Goal: Information Seeking & Learning: Learn about a topic

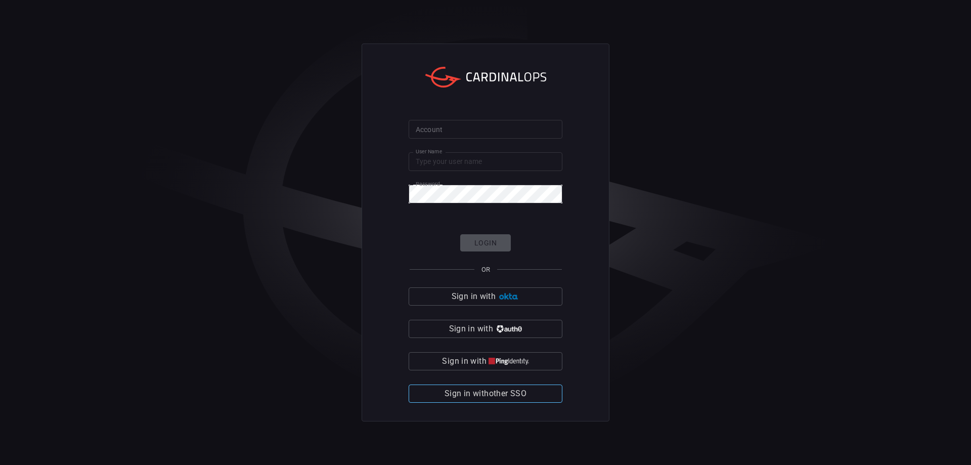
type input "yuvalram"
click at [512, 392] on span "Sign in with other SSO" at bounding box center [485, 393] width 82 height 14
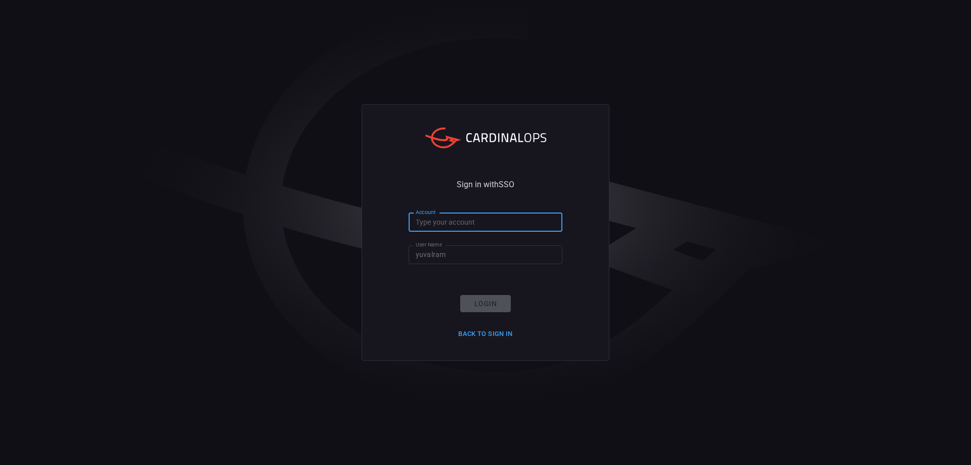
click at [462, 225] on input "Account" at bounding box center [485, 222] width 154 height 19
click at [465, 223] on input "Account" at bounding box center [485, 222] width 154 height 19
drag, startPoint x: 444, startPoint y: 227, endPoint x: 402, endPoint y: 219, distance: 42.6
click at [402, 219] on div "Sign in with SSO Account clalit-helth Account User Name yuvalram User Name Logi…" at bounding box center [485, 232] width 248 height 256
click at [455, 223] on input "clalit-helth" at bounding box center [485, 222] width 154 height 19
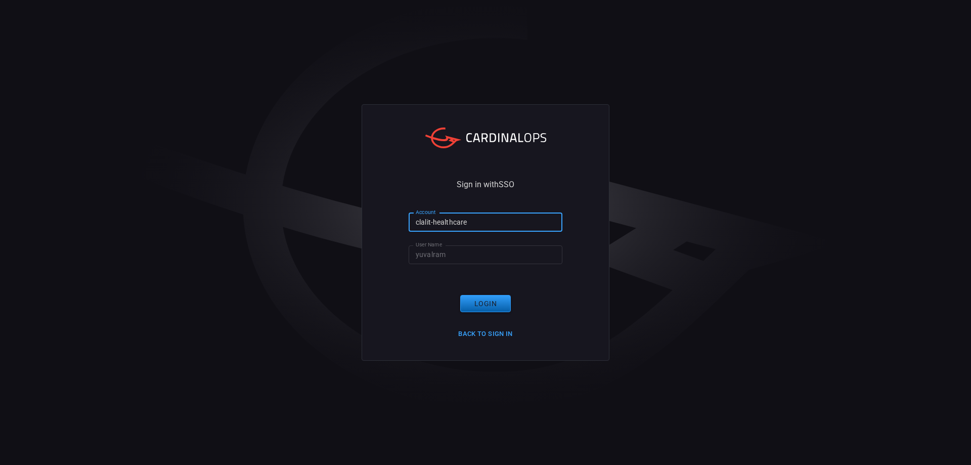
type input "clalit-healthcare"
click at [495, 308] on button "Login" at bounding box center [485, 304] width 51 height 18
click at [481, 225] on input "clalit-healthcare" at bounding box center [485, 222] width 154 height 19
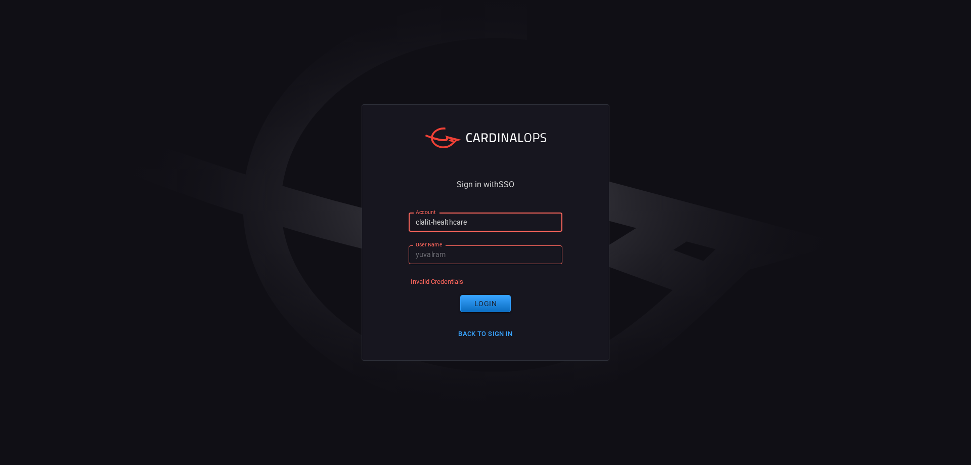
click at [481, 225] on input "clalit-healthcare" at bounding box center [485, 222] width 154 height 19
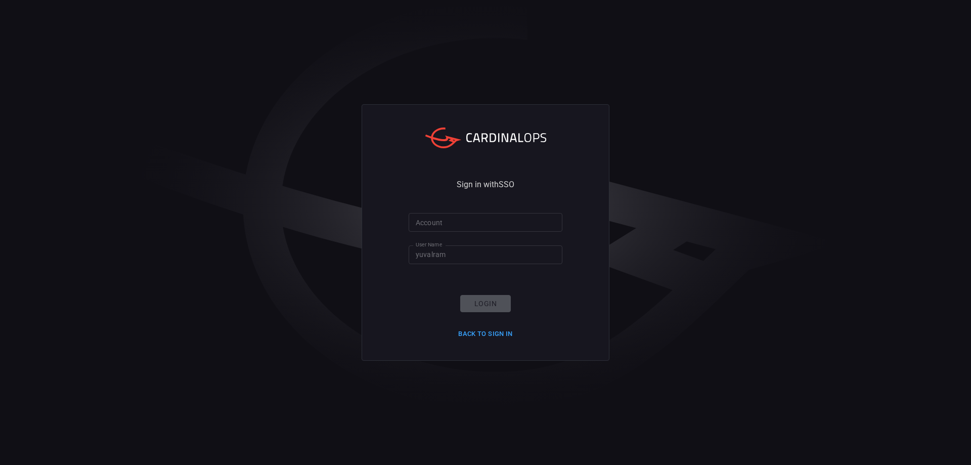
click at [476, 301] on div "Login Back to Sign in" at bounding box center [485, 318] width 67 height 47
click at [484, 225] on input "Account" at bounding box center [485, 222] width 154 height 19
type input "clalit"
click at [483, 311] on button "Login" at bounding box center [485, 304] width 51 height 18
drag, startPoint x: 423, startPoint y: 281, endPoint x: 582, endPoint y: 295, distance: 159.8
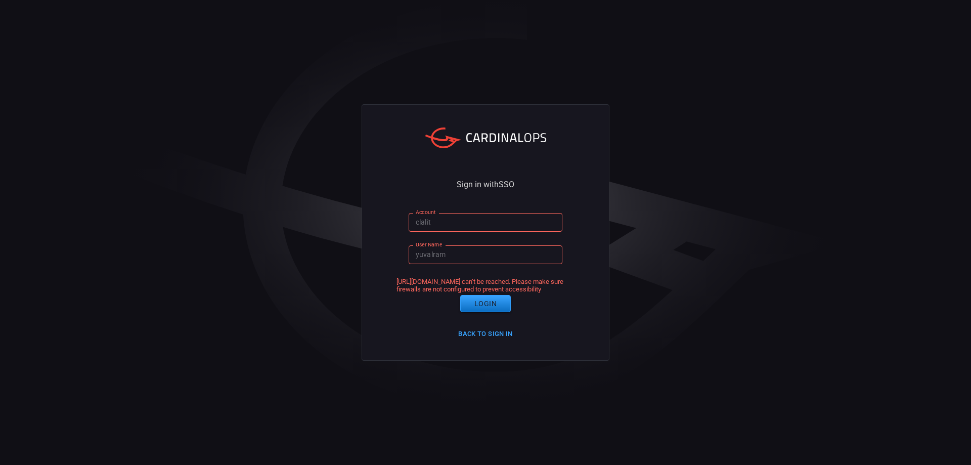
click at [582, 295] on div "Sign in with SSO Account clalit Account User Name yuvalram User Name [URL][DOMA…" at bounding box center [485, 232] width 248 height 256
click at [477, 335] on button "Back to Sign in" at bounding box center [485, 334] width 67 height 16
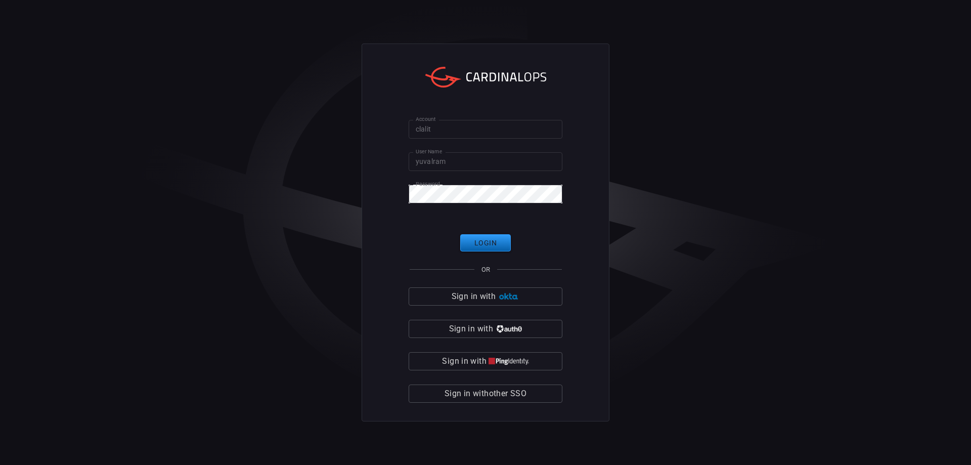
click at [479, 242] on button "Login" at bounding box center [485, 243] width 51 height 18
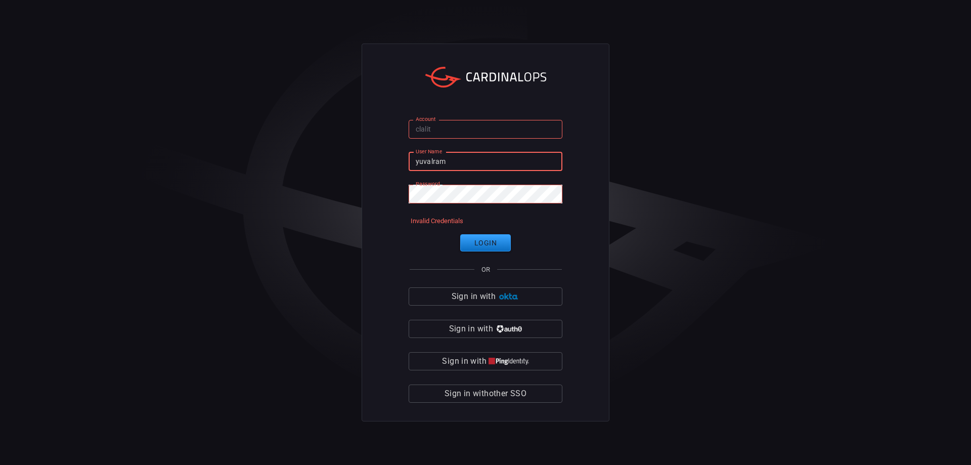
click at [458, 162] on input "yuvalram" at bounding box center [485, 161] width 154 height 19
click at [430, 187] on label "Password" at bounding box center [428, 184] width 24 height 8
click at [485, 242] on button "Login" at bounding box center [485, 243] width 51 height 18
click at [481, 394] on span "Sign in with other SSO" at bounding box center [485, 393] width 82 height 14
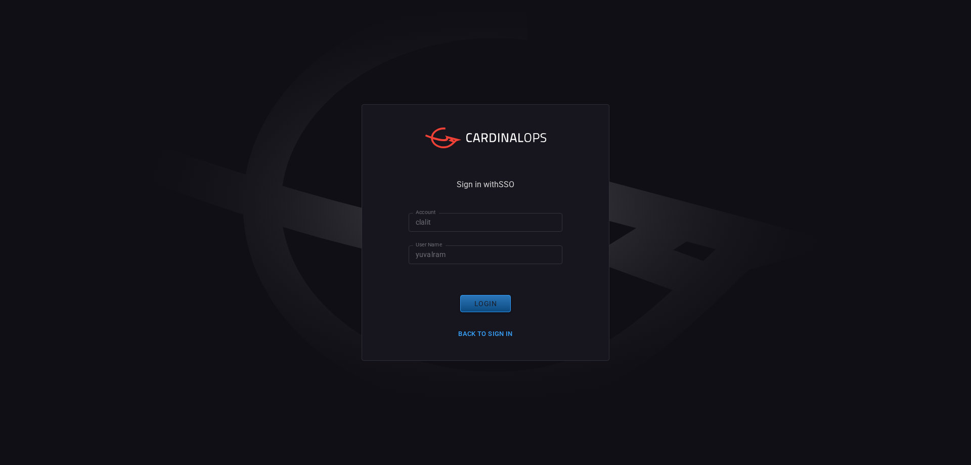
click at [467, 303] on button "Login" at bounding box center [485, 304] width 51 height 18
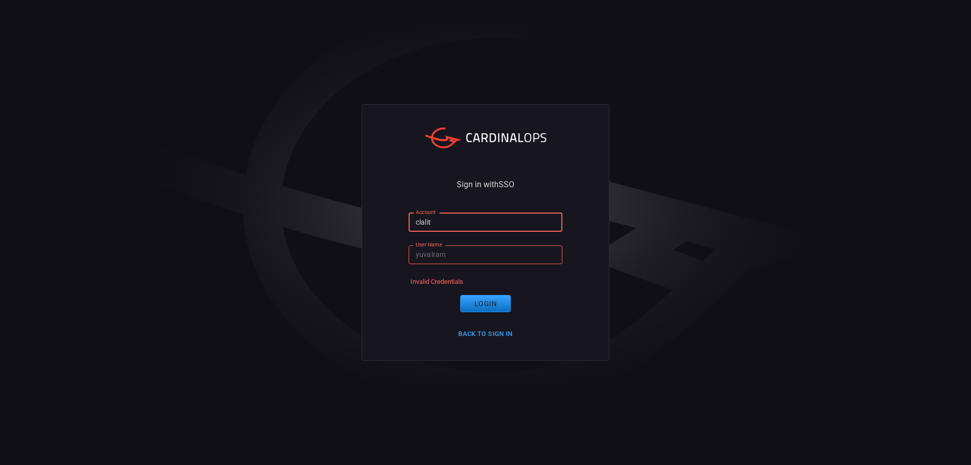
click at [458, 230] on input "clalit" at bounding box center [485, 222] width 154 height 19
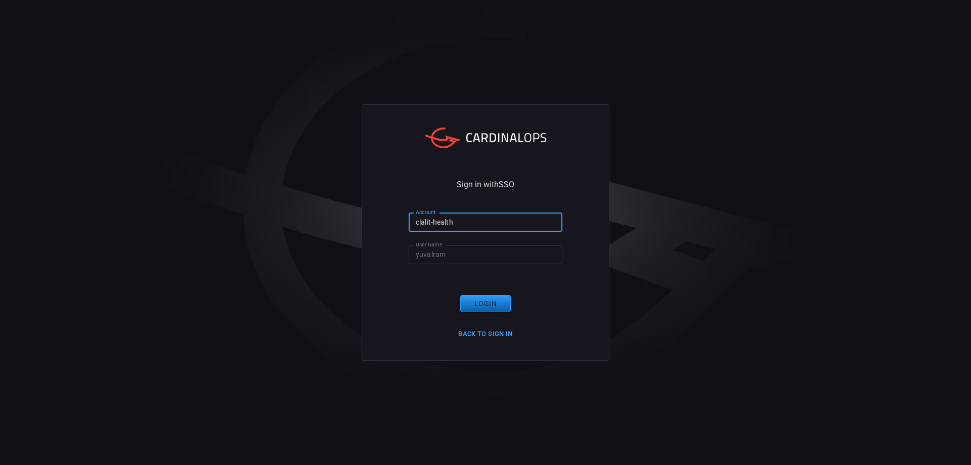
type input "clalit-health"
click at [489, 307] on button "Login" at bounding box center [485, 304] width 51 height 18
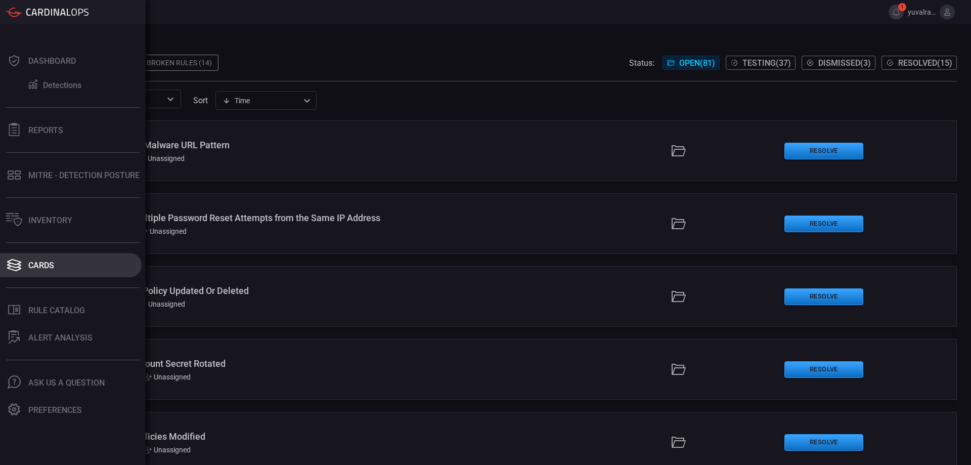
click at [56, 261] on button "Cards" at bounding box center [71, 265] width 142 height 24
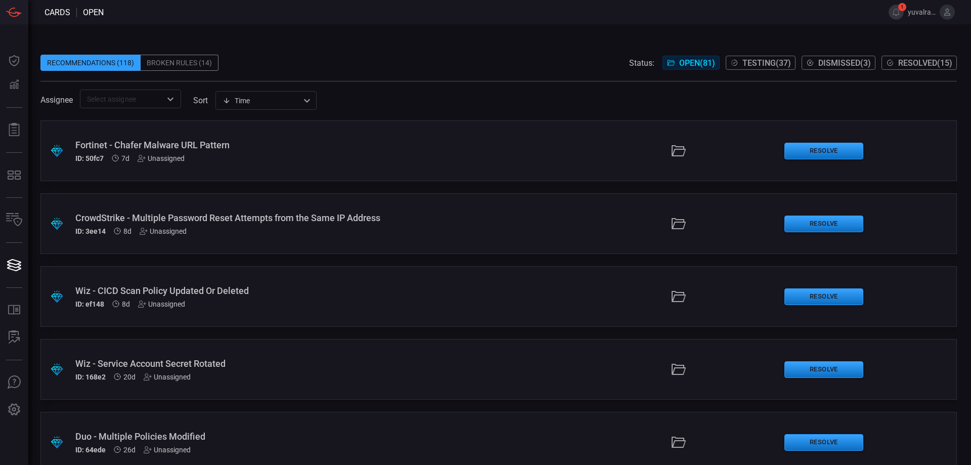
click at [163, 103] on div "​" at bounding box center [130, 98] width 101 height 19
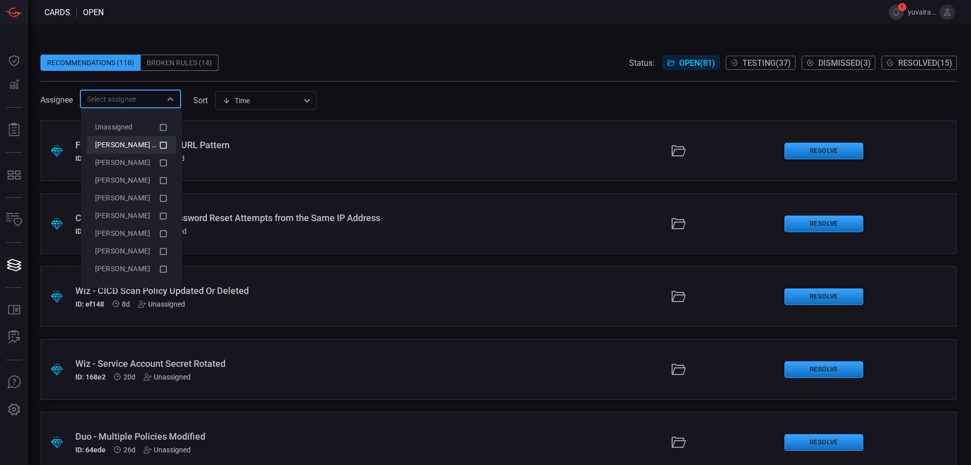
click at [165, 146] on icon at bounding box center [163, 145] width 9 height 12
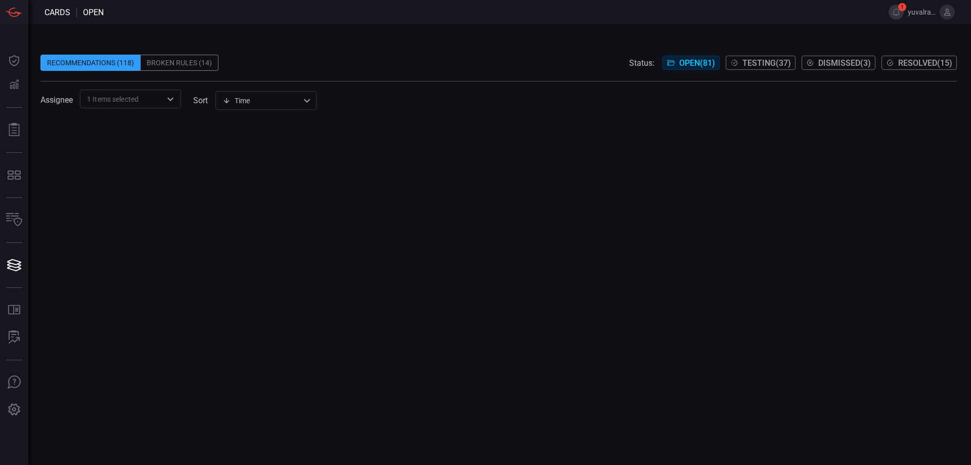
click at [496, 103] on div "Assignee 1 Items selected ​ sort Time visibleUpdateTime ​" at bounding box center [498, 98] width 916 height 19
click at [352, 202] on div at bounding box center [498, 292] width 916 height 344
click at [158, 94] on input "text" at bounding box center [150, 99] width 23 height 13
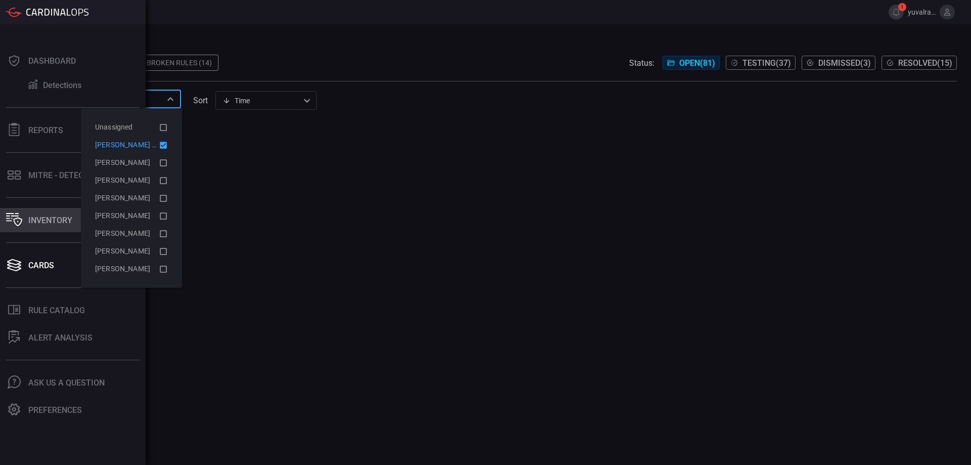
drag, startPoint x: 54, startPoint y: 219, endPoint x: 78, endPoint y: 215, distance: 25.1
click at [54, 219] on div "Inventory" at bounding box center [50, 220] width 44 height 10
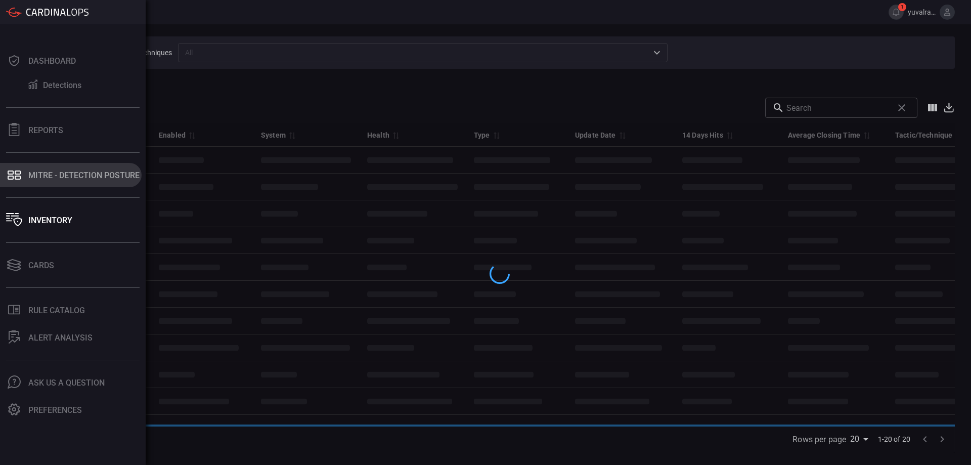
click at [72, 175] on div "MITRE - Detection Posture" at bounding box center [83, 175] width 111 height 10
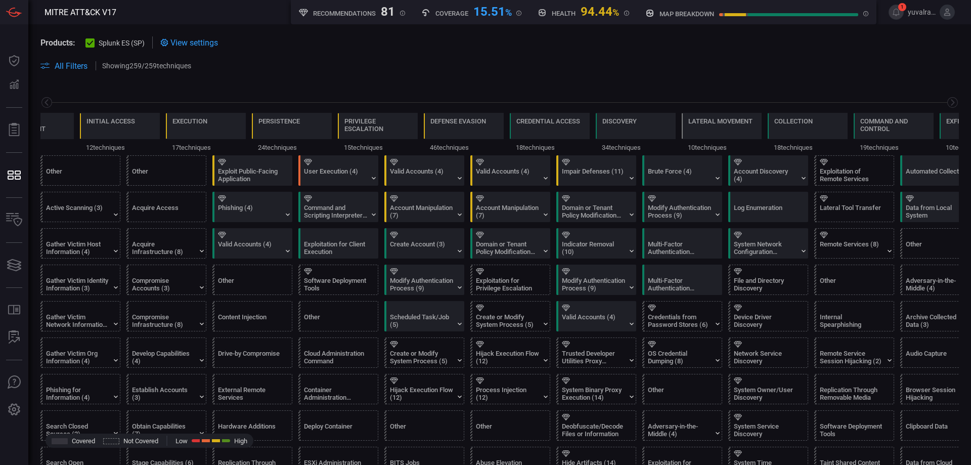
scroll to position [0, 132]
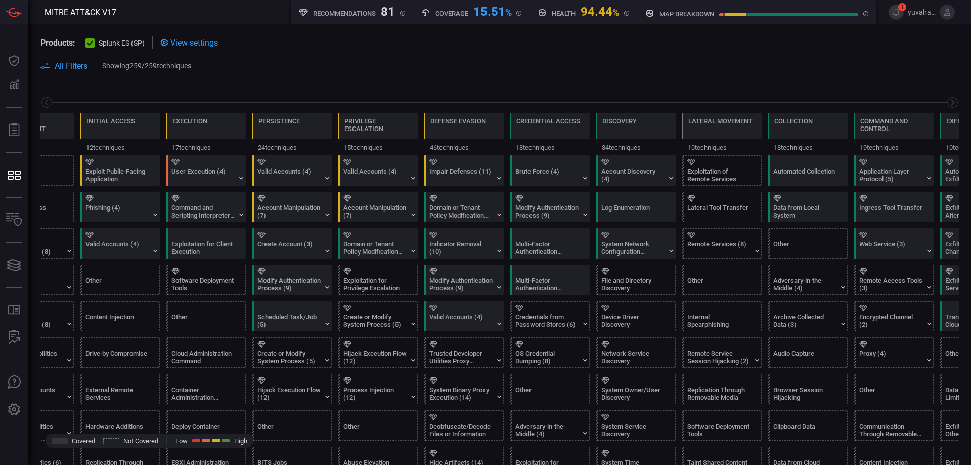
click at [72, 68] on span "All Filters" at bounding box center [71, 66] width 33 height 10
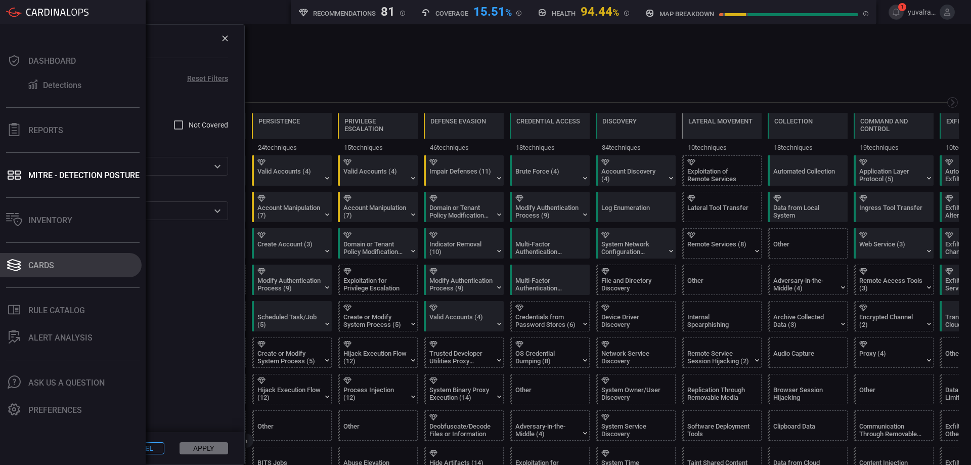
click at [22, 264] on icon at bounding box center [14, 265] width 16 height 14
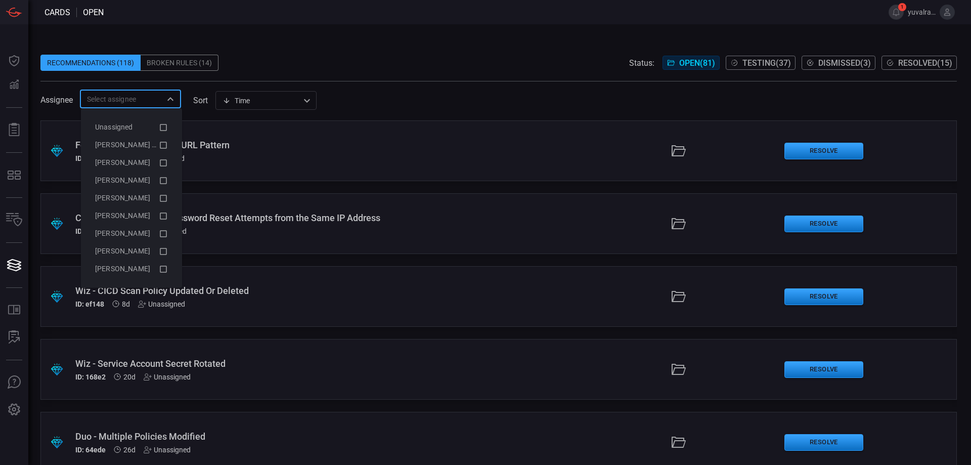
click at [133, 97] on input "text" at bounding box center [122, 99] width 78 height 13
click at [140, 143] on span "[PERSON_NAME] (Myself)" at bounding box center [136, 145] width 83 height 8
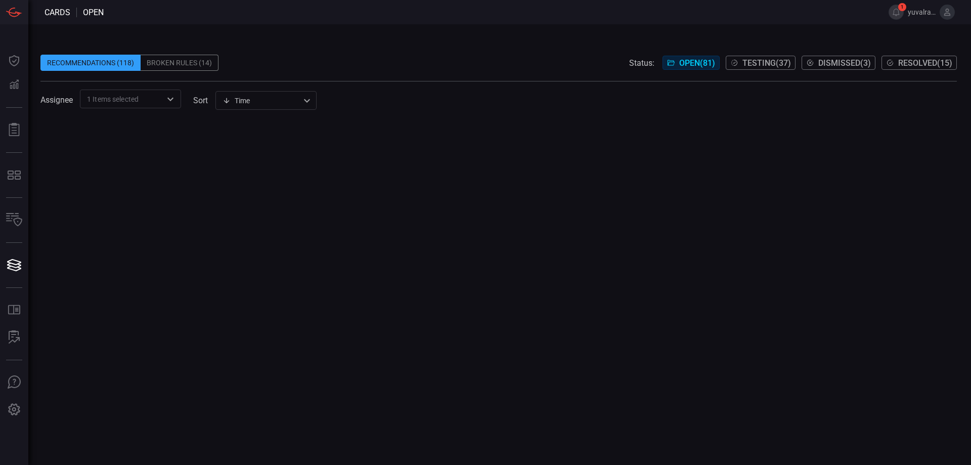
click at [344, 81] on span at bounding box center [498, 85] width 916 height 8
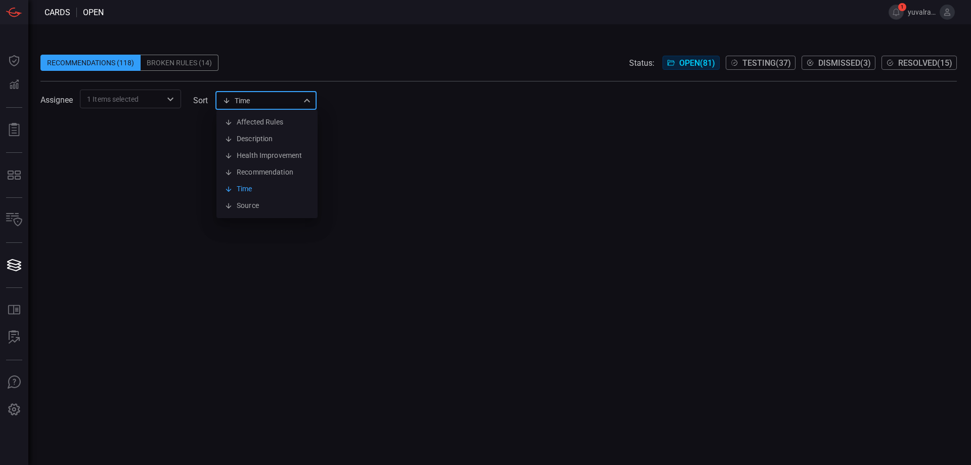
click at [269, 105] on div "Time visibleUpdateTime Affected Rules Description Health Improvement Recommenda…" at bounding box center [265, 100] width 101 height 19
click at [158, 110] on div at bounding box center [485, 232] width 971 height 465
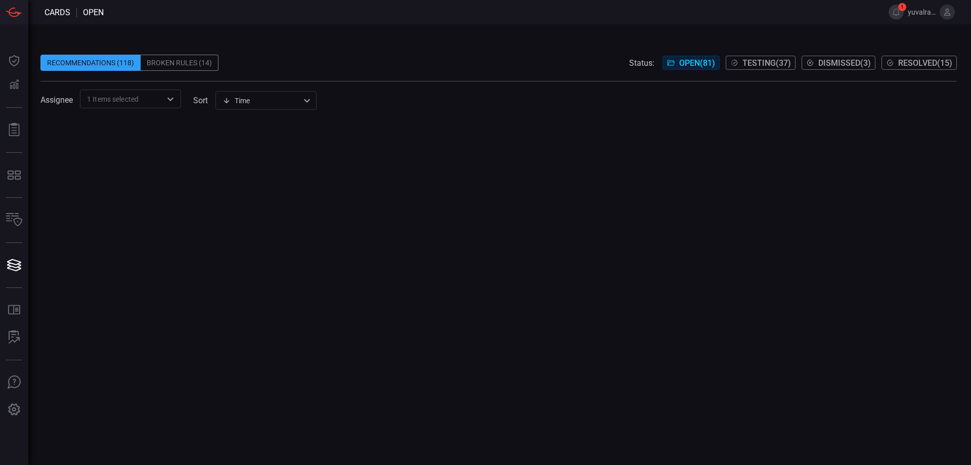
click at [171, 98] on icon "Open" at bounding box center [170, 99] width 12 height 12
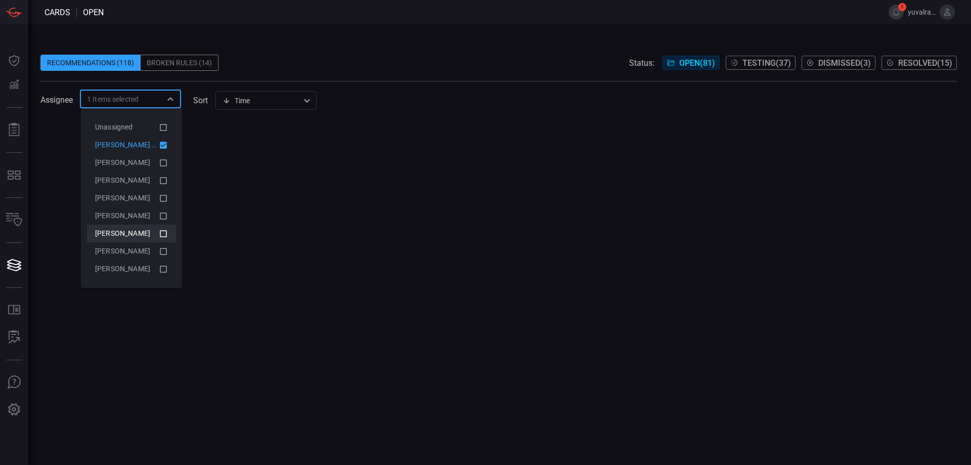
click at [168, 234] on li "[PERSON_NAME]" at bounding box center [131, 233] width 89 height 18
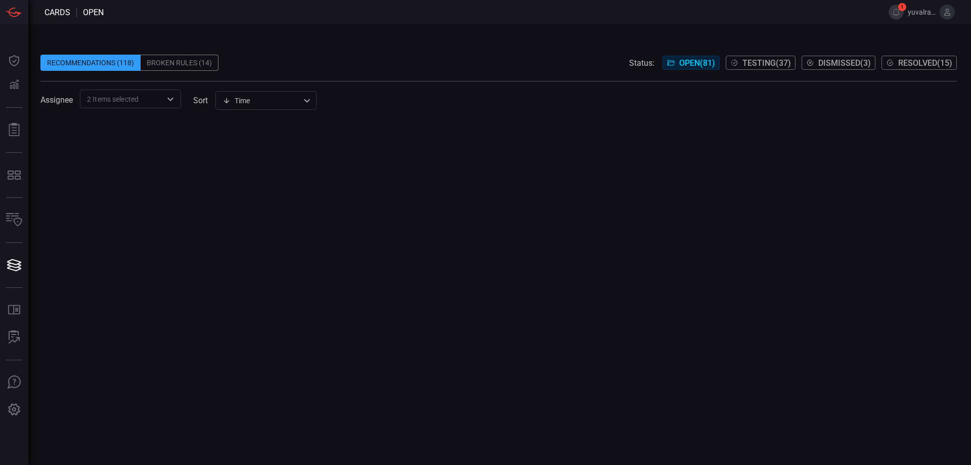
click at [266, 216] on div at bounding box center [498, 292] width 916 height 344
click at [215, 163] on div at bounding box center [498, 292] width 916 height 344
click at [172, 103] on icon "Open" at bounding box center [170, 99] width 12 height 12
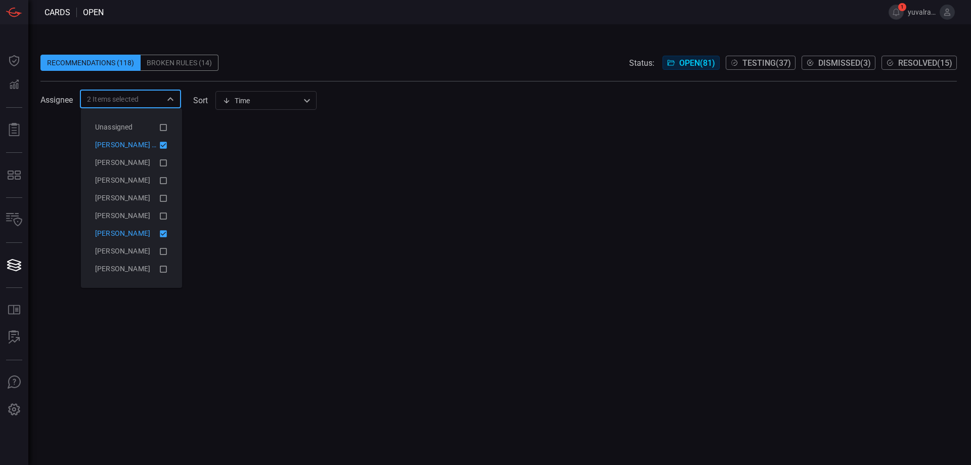
click at [160, 144] on icon at bounding box center [163, 145] width 7 height 7
click at [167, 230] on icon at bounding box center [163, 233] width 9 height 12
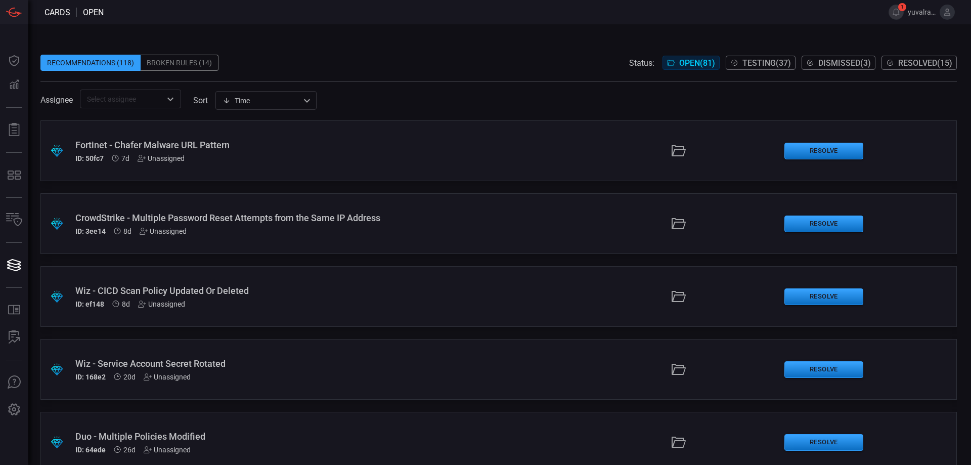
click at [434, 187] on div ".suggested_cards_icon{fill:url(#suggested_cards_icon);} Fortinet - Chafer Malwa…" at bounding box center [498, 292] width 916 height 344
click at [754, 63] on span "Testing ( 37 )" at bounding box center [766, 63] width 49 height 10
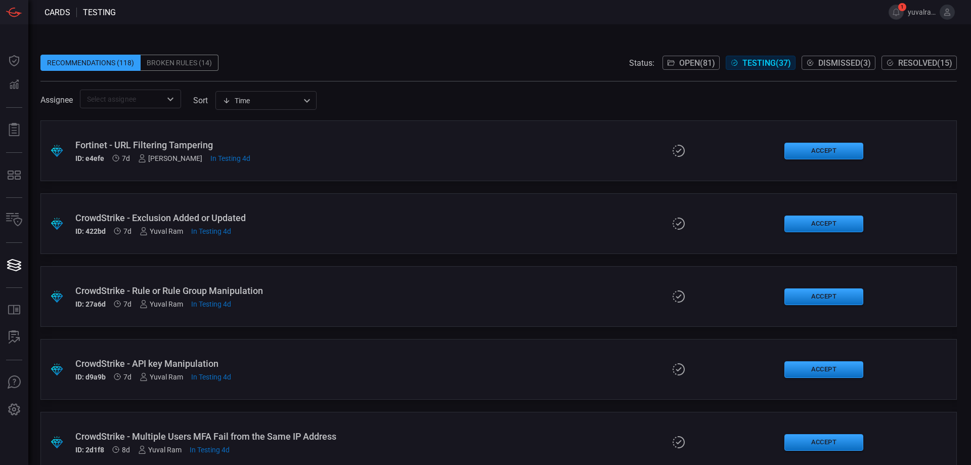
click at [170, 106] on button "Open" at bounding box center [170, 99] width 14 height 14
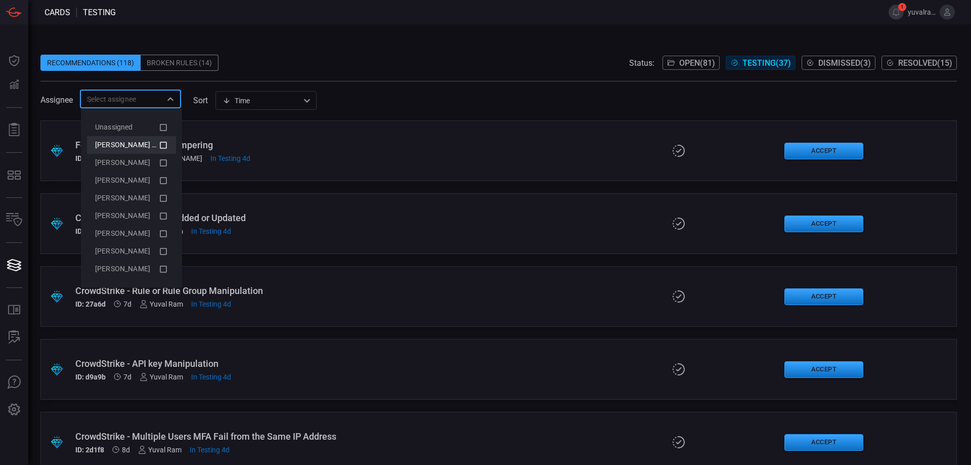
click at [150, 138] on li "[PERSON_NAME] (Myself)" at bounding box center [131, 145] width 89 height 18
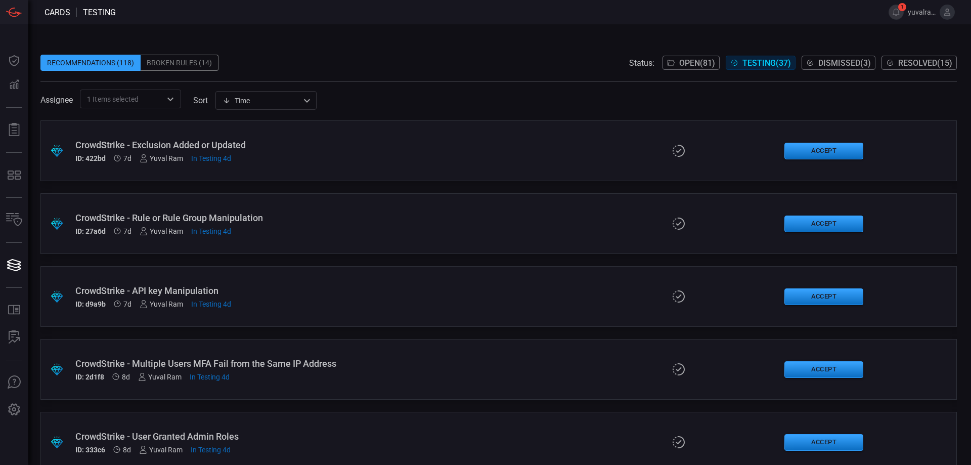
click at [398, 97] on div "Assignee 1 Items selected ​ sort Time visibleUpdateTime ​" at bounding box center [498, 98] width 916 height 19
click at [327, 170] on div ".suggested_cards_icon{fill:url(#suggested_cards_icon);} CrowdStrike - Exclusion…" at bounding box center [498, 150] width 916 height 61
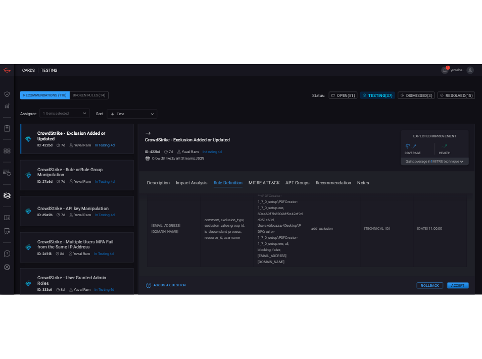
scroll to position [708, 0]
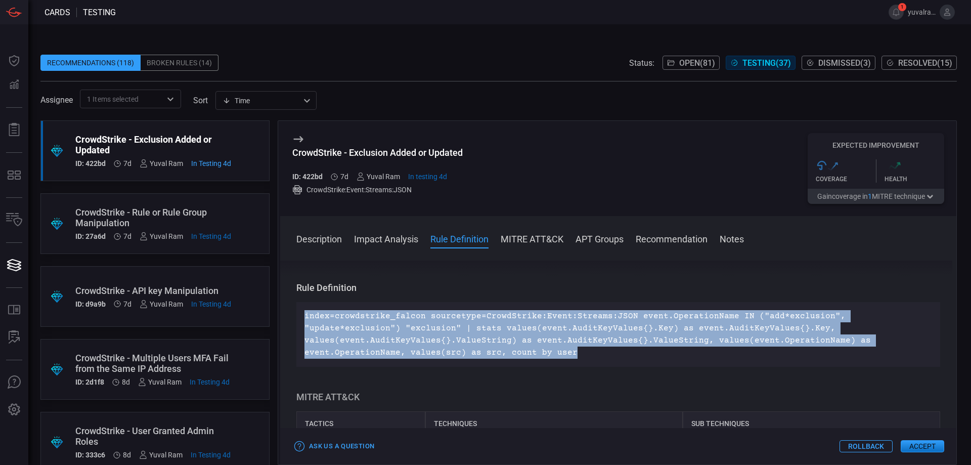
drag, startPoint x: 577, startPoint y: 346, endPoint x: 301, endPoint y: 305, distance: 279.0
click at [301, 305] on div "index=crowdstrike_falcon sourcetype=CrowdStrike:Event:Streams:JSON event.Operat…" at bounding box center [618, 334] width 644 height 65
copy p "index=crowdstrike_falcon sourcetype=CrowdStrike:Event:Streams:JSON event.Operat…"
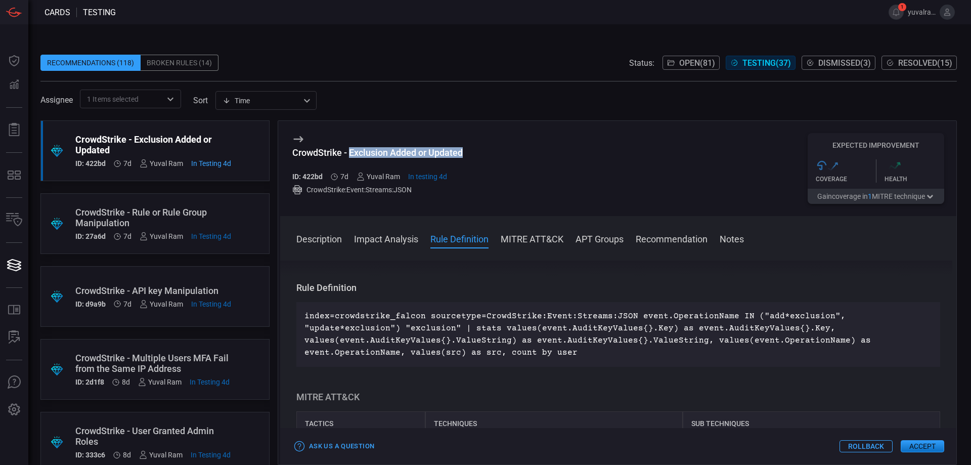
drag, startPoint x: 352, startPoint y: 153, endPoint x: 473, endPoint y: 159, distance: 121.5
click at [473, 159] on div "CrowdStrike - Exclusion Added or Updated ID: 422bd 7d Yuval Ram In testing 4d C…" at bounding box center [618, 168] width 676 height 95
click at [526, 302] on div "index=crowdstrike_falcon sourcetype=CrowdStrike:Event:Streams:JSON event.Operat…" at bounding box center [618, 334] width 644 height 65
click at [327, 248] on span at bounding box center [618, 252] width 676 height 16
click at [327, 246] on span at bounding box center [618, 252] width 676 height 16
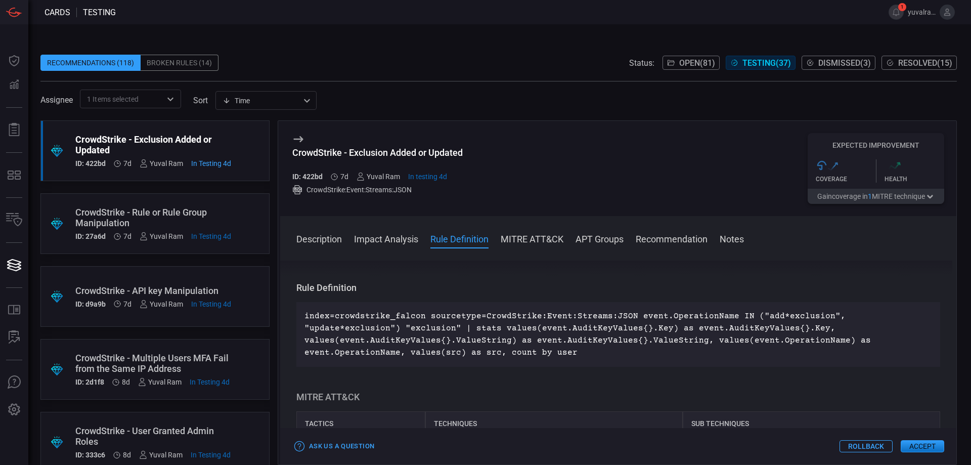
click at [335, 243] on button "Description" at bounding box center [318, 238] width 45 height 12
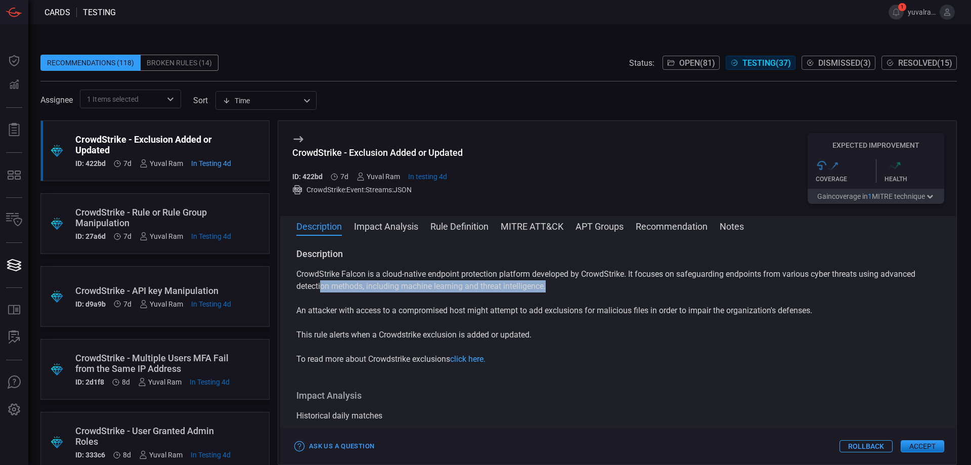
drag, startPoint x: 335, startPoint y: 281, endPoint x: 651, endPoint y: 291, distance: 316.1
click at [651, 291] on p "CrowdStrike Falcon is a cloud-native endpoint protection platform developed by …" at bounding box center [618, 280] width 644 height 24
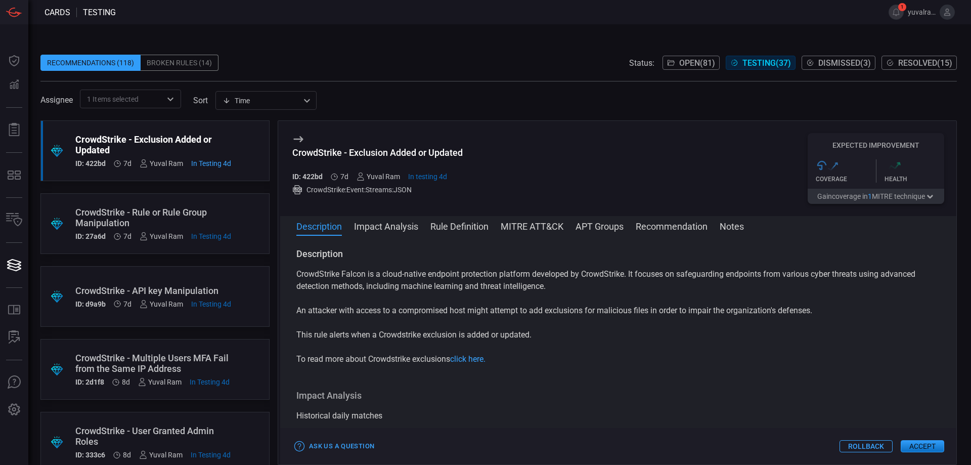
click at [643, 324] on div "CrowdStrike Falcon is a cloud-native endpoint protection platform developed by …" at bounding box center [618, 316] width 644 height 97
drag, startPoint x: 293, startPoint y: 153, endPoint x: 492, endPoint y: 160, distance: 199.8
click at [493, 160] on div "CrowdStrike - Exclusion Added or Updated ID: 422bd 7d Yuval Ram In testing 4d C…" at bounding box center [618, 168] width 676 height 95
click at [491, 159] on div "CrowdStrike - Exclusion Added or Updated ID: 422bd 7d Yuval Ram In testing 4d C…" at bounding box center [618, 168] width 676 height 95
drag, startPoint x: 347, startPoint y: 155, endPoint x: 484, endPoint y: 155, distance: 136.5
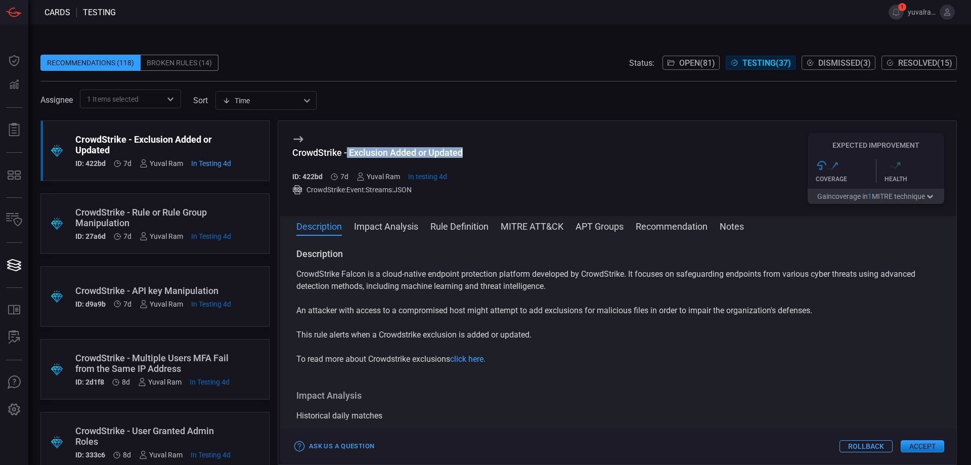
click at [484, 155] on div "CrowdStrike - Exclusion Added or Updated ID: 422bd 7d Yuval Ram In testing 4d C…" at bounding box center [618, 168] width 676 height 95
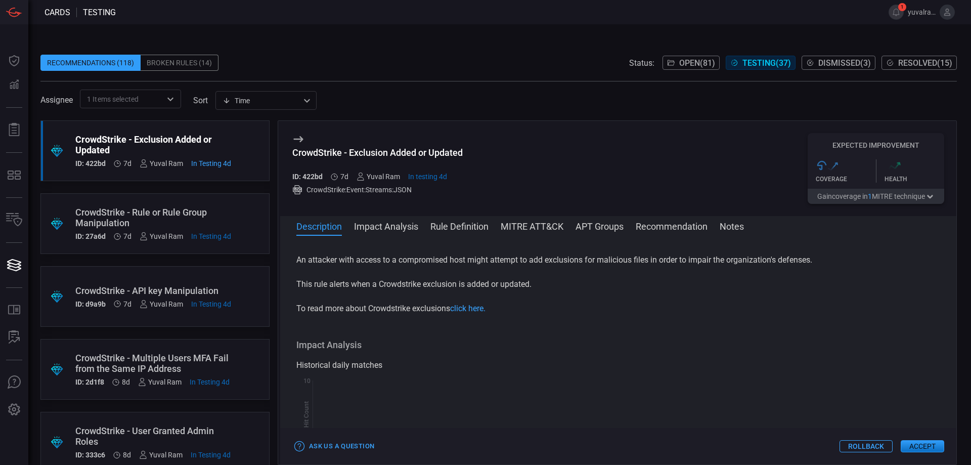
scroll to position [0, 0]
